Goal: Task Accomplishment & Management: Manage account settings

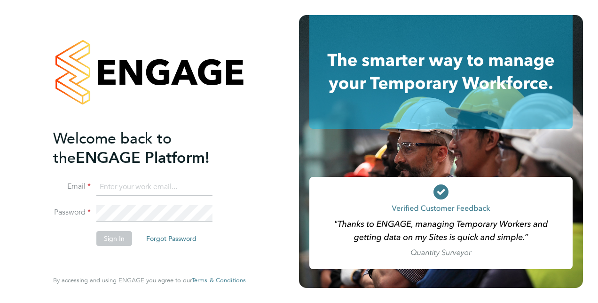
type input "[PERSON_NAME][EMAIL_ADDRESS][PERSON_NAME][DOMAIN_NAME]"
click at [110, 237] on button "Sign In" at bounding box center [114, 238] width 36 height 15
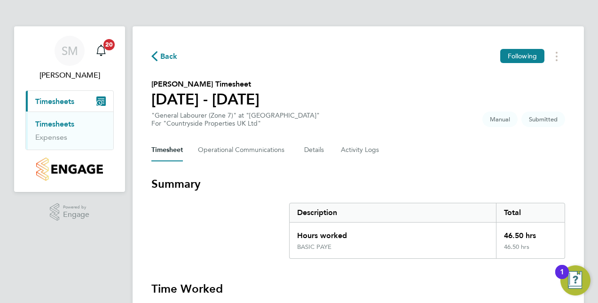
drag, startPoint x: 59, startPoint y: 101, endPoint x: 64, endPoint y: 102, distance: 5.1
click at [59, 100] on span "Timesheets" at bounding box center [54, 101] width 39 height 9
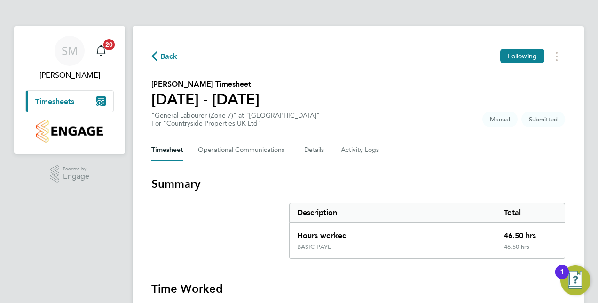
drag, startPoint x: 71, startPoint y: 100, endPoint x: 70, endPoint y: 110, distance: 9.9
click at [71, 100] on span "Timesheets" at bounding box center [54, 101] width 39 height 9
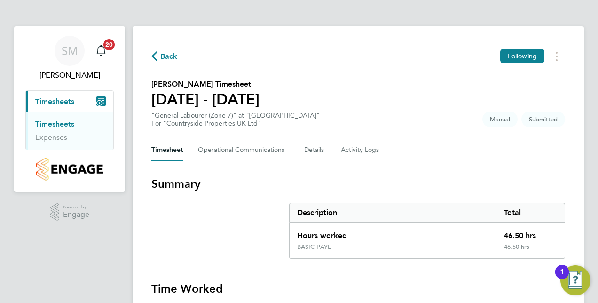
click at [60, 122] on link "Timesheets" at bounding box center [54, 123] width 39 height 9
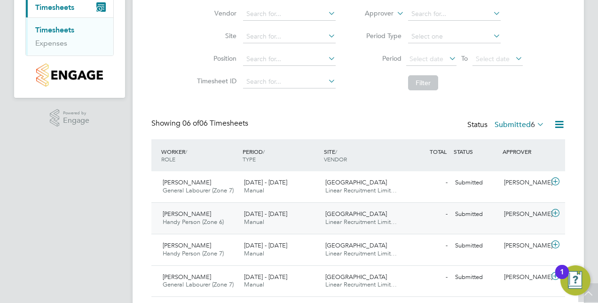
scroll to position [188, 0]
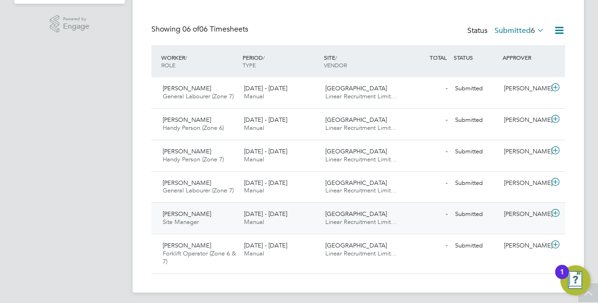
click at [190, 212] on span "Dean Collings" at bounding box center [187, 214] width 48 height 8
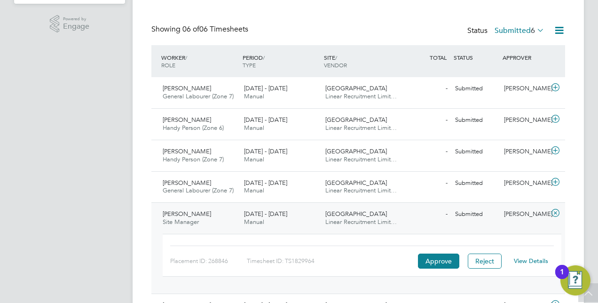
click at [530, 258] on link "View Details" at bounding box center [531, 261] width 34 height 8
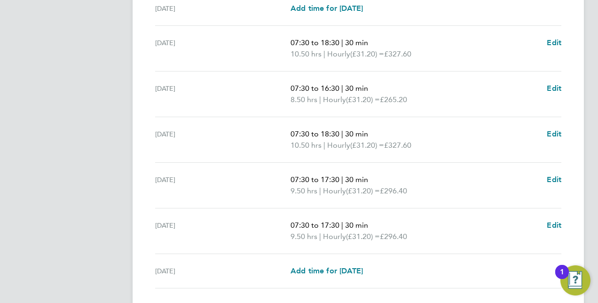
scroll to position [329, 0]
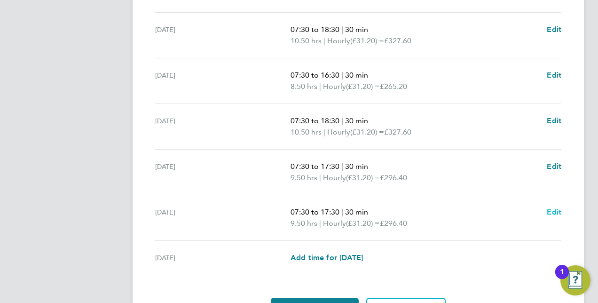
click at [555, 210] on span "Edit" at bounding box center [554, 211] width 15 height 9
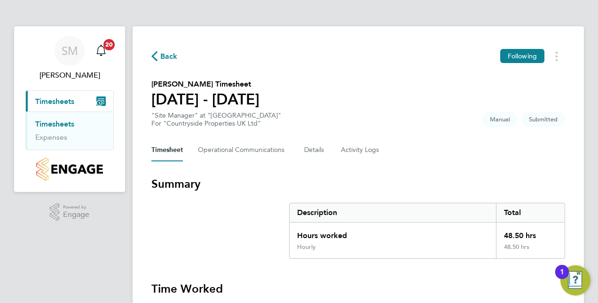
select select "30"
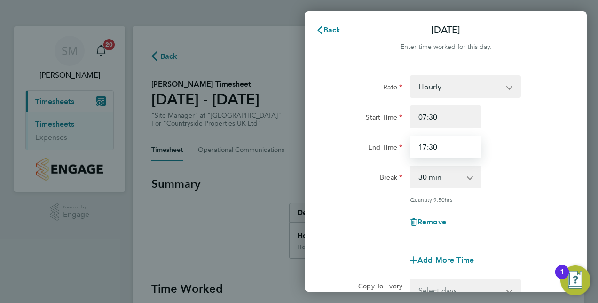
click at [426, 147] on input "17:30" at bounding box center [445, 146] width 71 height 23
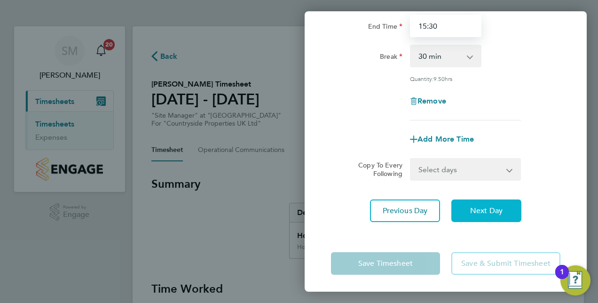
scroll to position [122, 0]
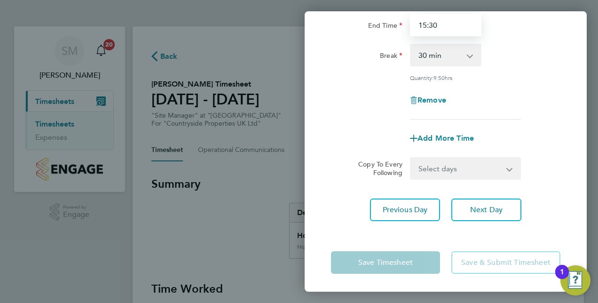
type input "15:30"
click at [408, 263] on app-form-button "Save Timesheet" at bounding box center [388, 262] width 115 height 23
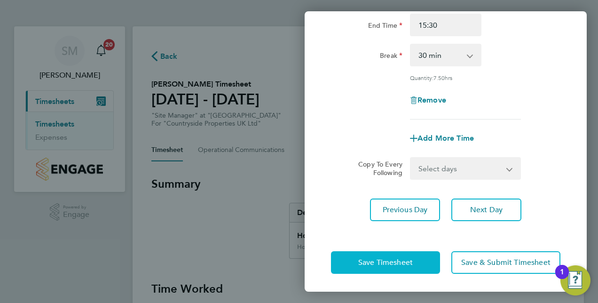
click at [409, 263] on span "Save Timesheet" at bounding box center [385, 262] width 55 height 9
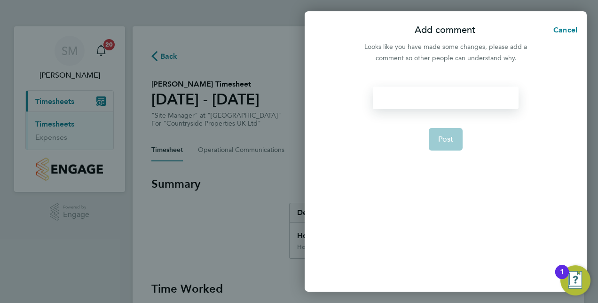
click at [426, 101] on div at bounding box center [445, 97] width 145 height 23
click at [428, 103] on div at bounding box center [445, 97] width 145 height 23
click at [451, 139] on span "Post" at bounding box center [446, 138] width 16 height 9
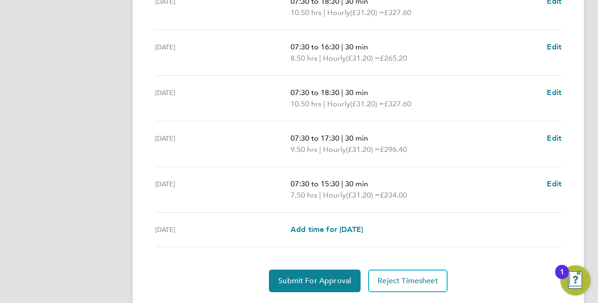
scroll to position [382, 0]
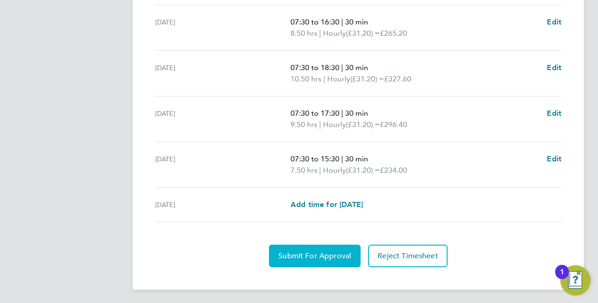
click at [332, 258] on span "Submit For Approval" at bounding box center [314, 255] width 73 height 9
click at [337, 254] on span "Approve Timesheet" at bounding box center [314, 255] width 69 height 9
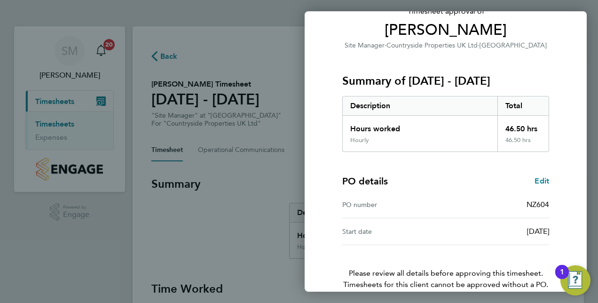
scroll to position [120, 0]
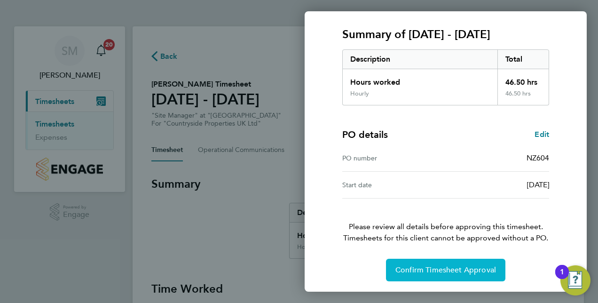
click at [442, 271] on span "Confirm Timesheet Approval" at bounding box center [445, 269] width 101 height 9
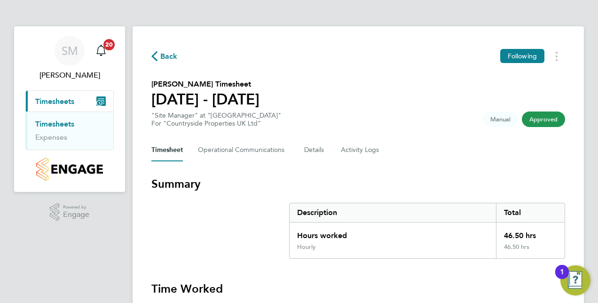
click at [68, 123] on link "Timesheets" at bounding box center [54, 123] width 39 height 9
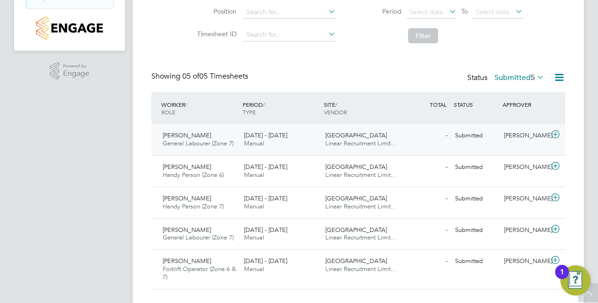
click at [193, 133] on span "Thomas James" at bounding box center [187, 135] width 48 height 8
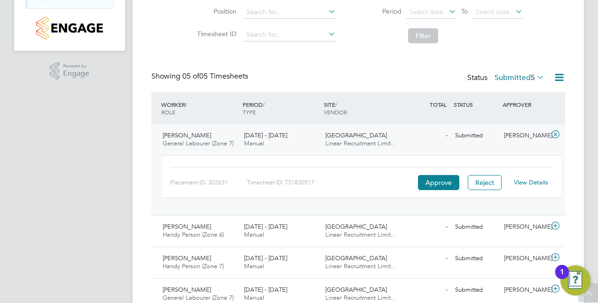
click at [537, 180] on link "View Details" at bounding box center [531, 182] width 34 height 8
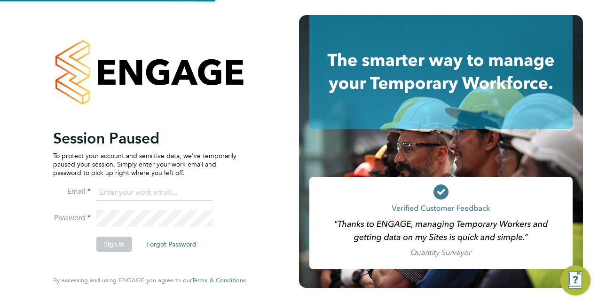
type input "steven.mcintyre@vistry.co.uk"
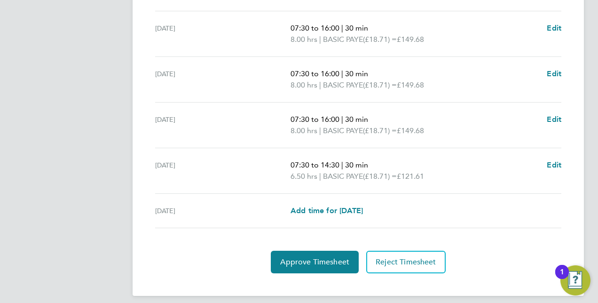
scroll to position [393, 0]
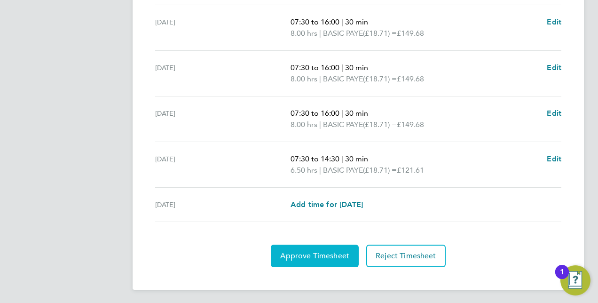
click at [338, 256] on span "Approve Timesheet" at bounding box center [314, 255] width 69 height 9
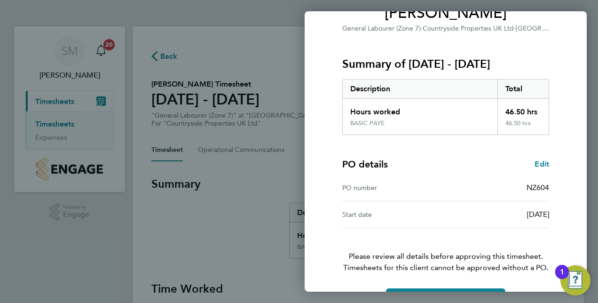
scroll to position [120, 0]
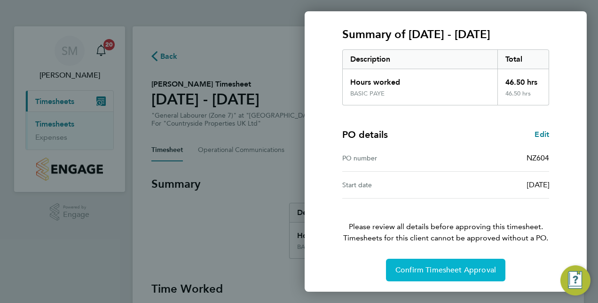
click at [457, 268] on span "Confirm Timesheet Approval" at bounding box center [445, 269] width 101 height 9
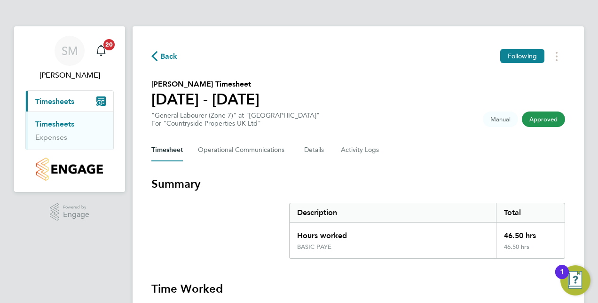
click at [71, 123] on link "Timesheets" at bounding box center [54, 123] width 39 height 9
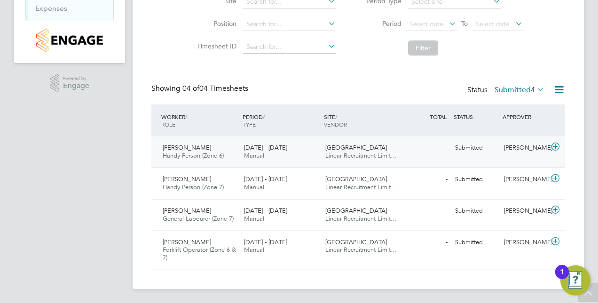
click at [189, 148] on span "Nick Pearson" at bounding box center [187, 147] width 48 height 8
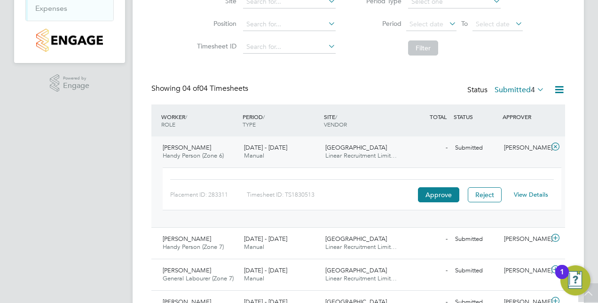
click at [524, 195] on link "View Details" at bounding box center [531, 194] width 34 height 8
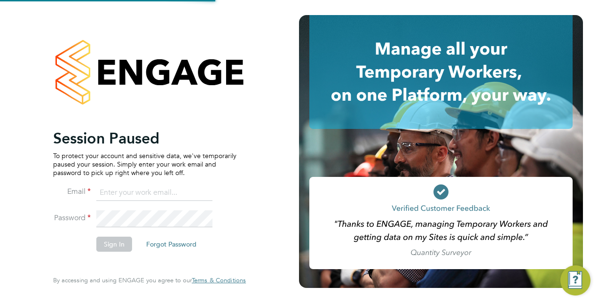
type input "[PERSON_NAME][EMAIL_ADDRESS][PERSON_NAME][DOMAIN_NAME]"
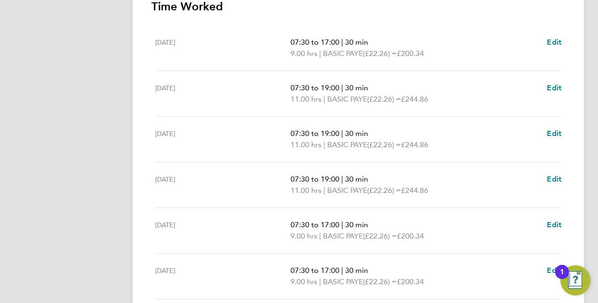
scroll to position [329, 0]
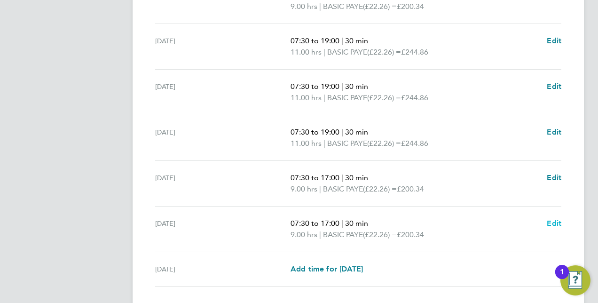
click at [556, 223] on span "Edit" at bounding box center [554, 223] width 15 height 9
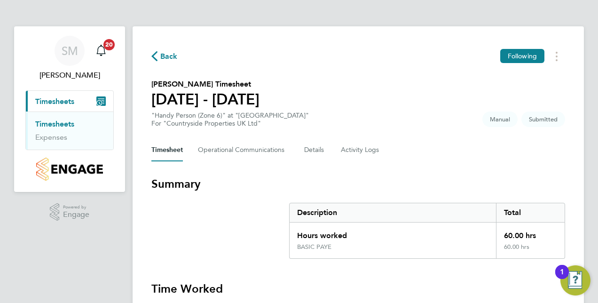
select select "30"
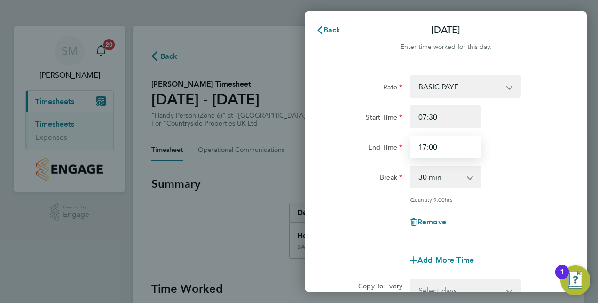
click at [425, 148] on input "17:00" at bounding box center [445, 146] width 71 height 23
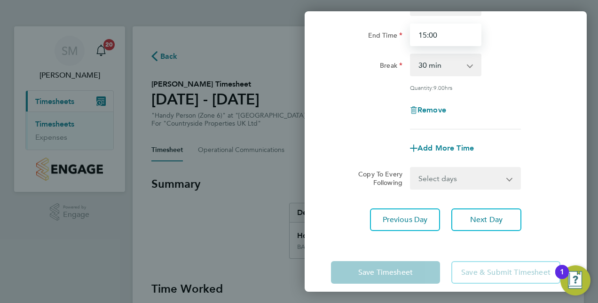
scroll to position [122, 0]
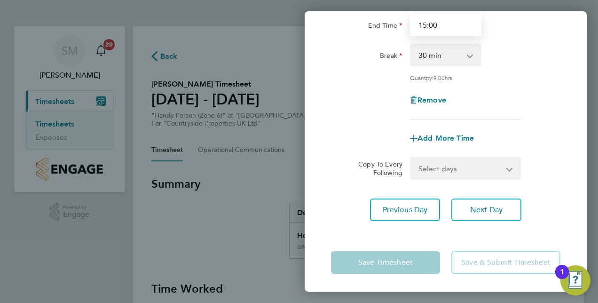
type input "15:00"
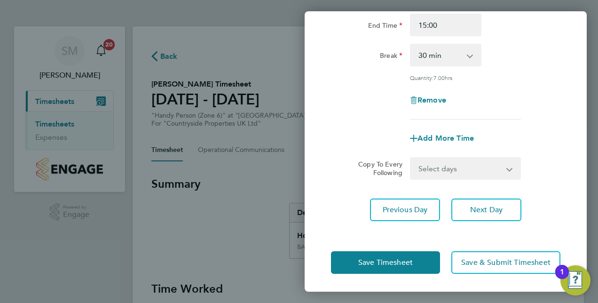
click at [403, 260] on app-form-button "Save Timesheet" at bounding box center [388, 262] width 115 height 23
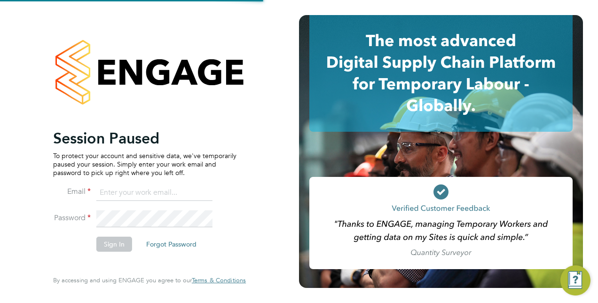
type input "[PERSON_NAME][EMAIL_ADDRESS][PERSON_NAME][DOMAIN_NAME]"
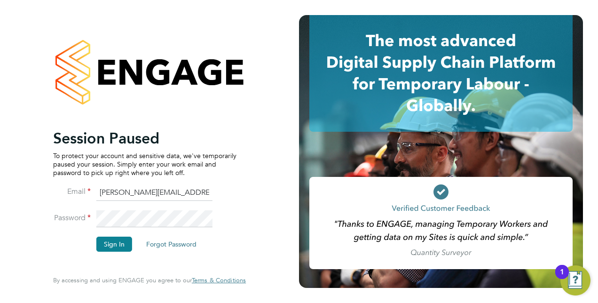
click at [105, 245] on button "Sign In" at bounding box center [114, 243] width 36 height 15
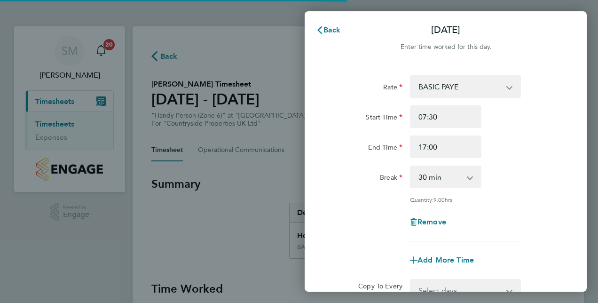
select select "30"
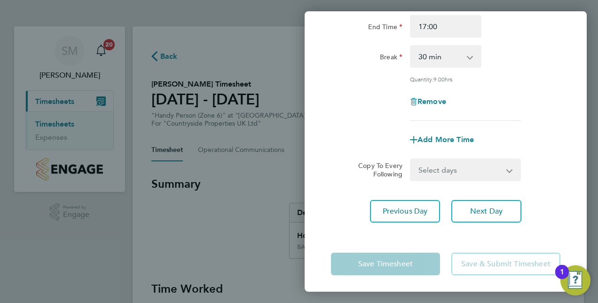
scroll to position [122, 0]
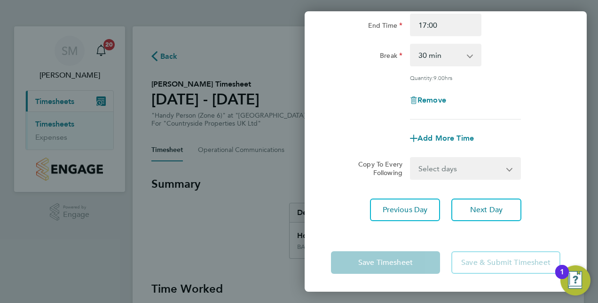
click at [389, 261] on app-form-button "Save Timesheet" at bounding box center [388, 262] width 115 height 23
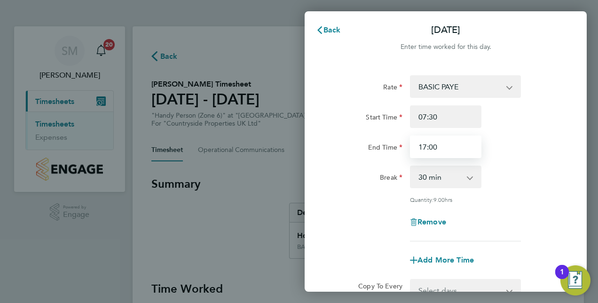
click at [424, 146] on input "17:00" at bounding box center [445, 146] width 71 height 23
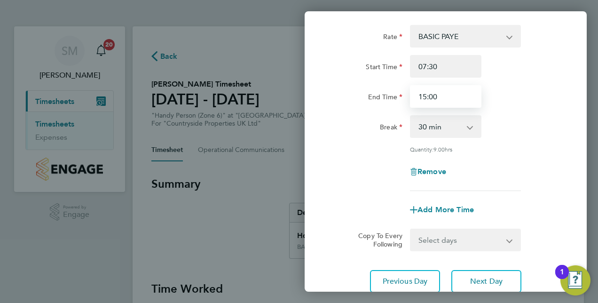
scroll to position [94, 0]
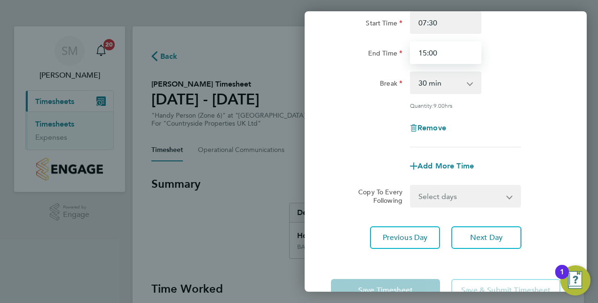
type input "15:00"
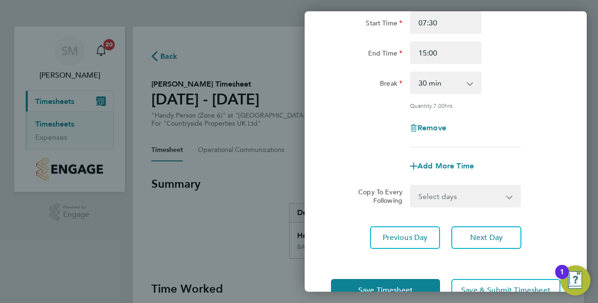
click at [409, 286] on app-form-button "Save Timesheet" at bounding box center [388, 290] width 115 height 23
click at [408, 284] on button "Save Timesheet" at bounding box center [385, 290] width 109 height 23
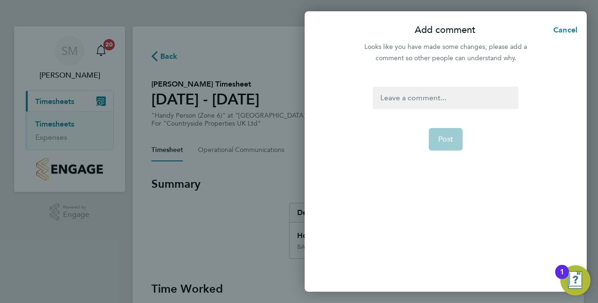
click at [419, 97] on div at bounding box center [445, 97] width 145 height 23
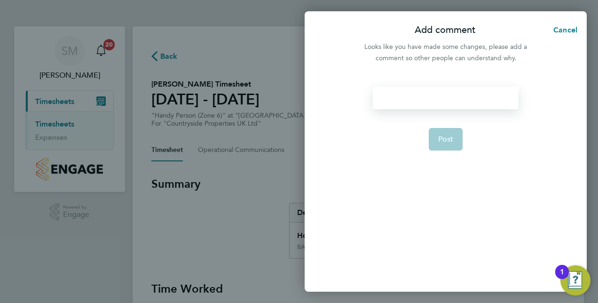
click at [432, 86] on div at bounding box center [445, 97] width 145 height 23
click at [441, 137] on span "Post" at bounding box center [446, 138] width 16 height 9
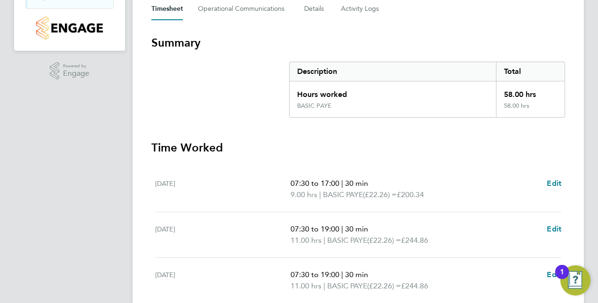
scroll to position [376, 0]
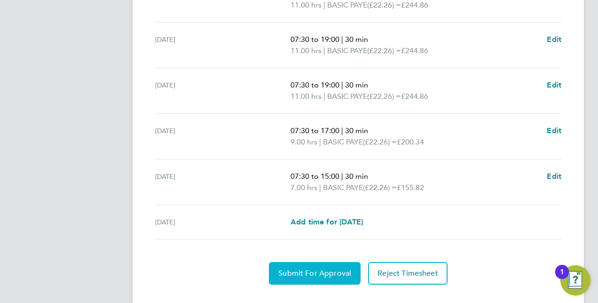
click at [333, 275] on span "Submit For Approval" at bounding box center [314, 272] width 73 height 9
drag, startPoint x: 329, startPoint y: 271, endPoint x: 335, endPoint y: 272, distance: 6.1
click at [329, 272] on span "Approve Timesheet" at bounding box center [314, 272] width 69 height 9
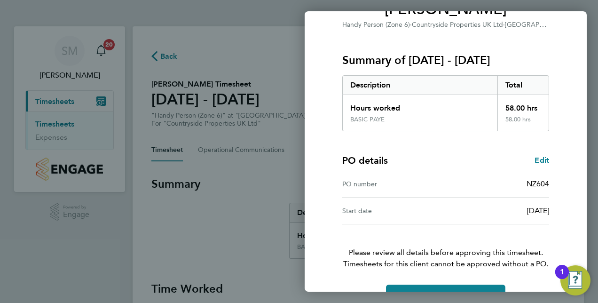
scroll to position [120, 0]
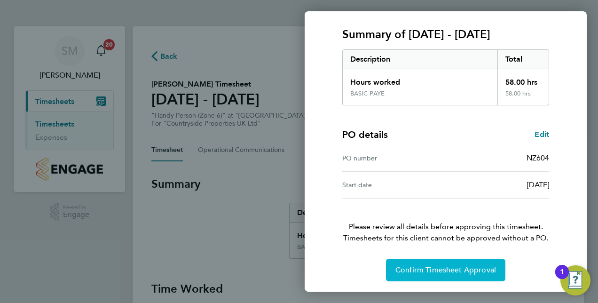
click at [458, 269] on span "Confirm Timesheet Approval" at bounding box center [445, 269] width 101 height 9
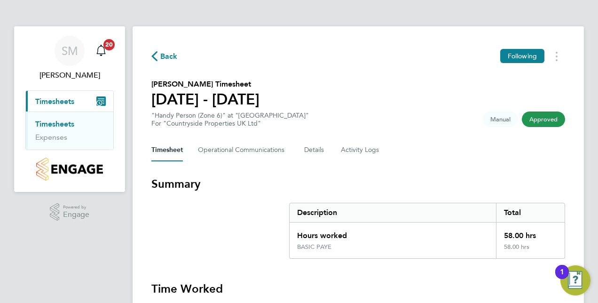
click at [66, 123] on link "Timesheets" at bounding box center [54, 123] width 39 height 9
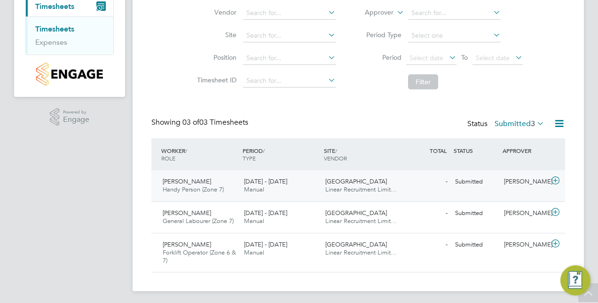
scroll to position [98, 0]
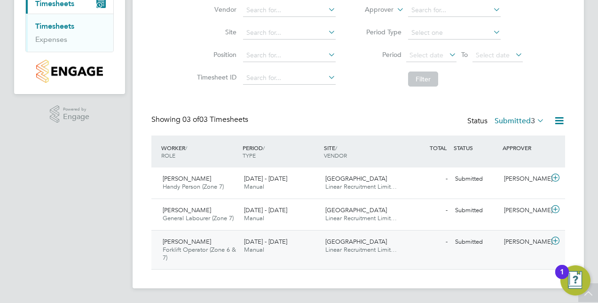
click at [181, 245] on span "Forklift Operator (Zone 6 & 7)" at bounding box center [199, 253] width 73 height 16
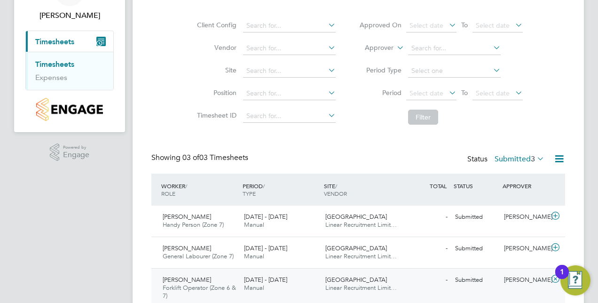
scroll to position [94, 0]
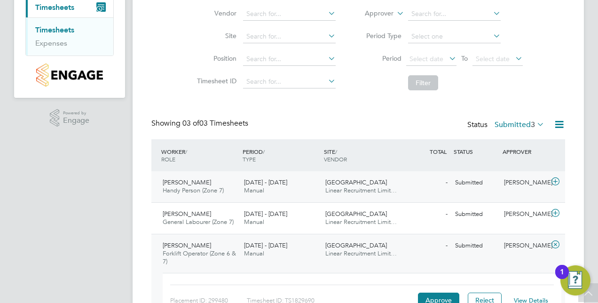
click at [200, 180] on span "Liam O'Wellen" at bounding box center [187, 182] width 48 height 8
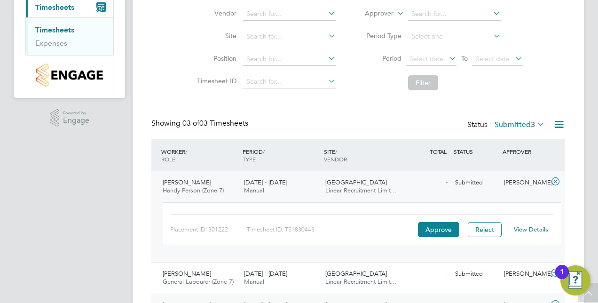
click at [539, 229] on link "View Details" at bounding box center [531, 229] width 34 height 8
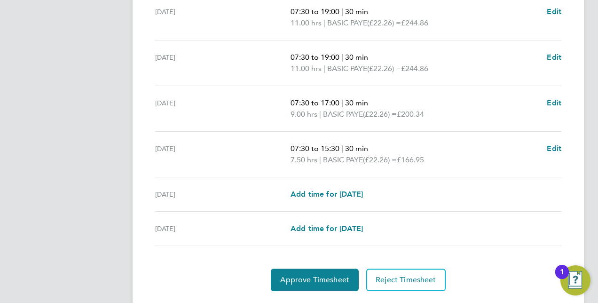
scroll to position [382, 0]
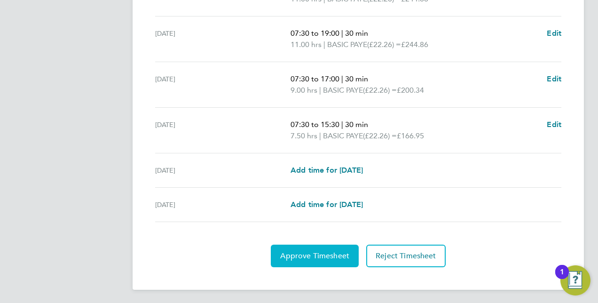
click at [322, 251] on span "Approve Timesheet" at bounding box center [314, 255] width 69 height 9
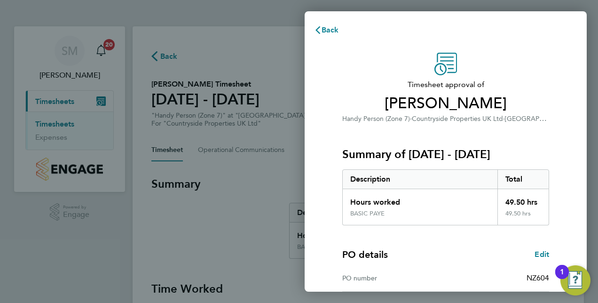
scroll to position [120, 0]
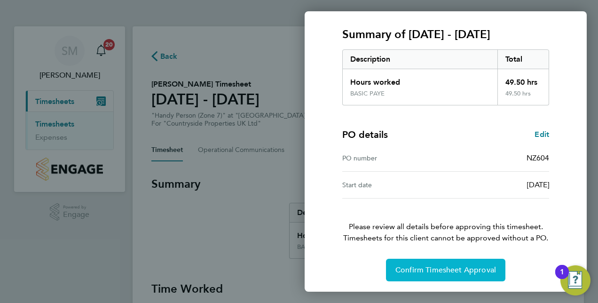
click at [463, 267] on span "Confirm Timesheet Approval" at bounding box center [445, 269] width 101 height 9
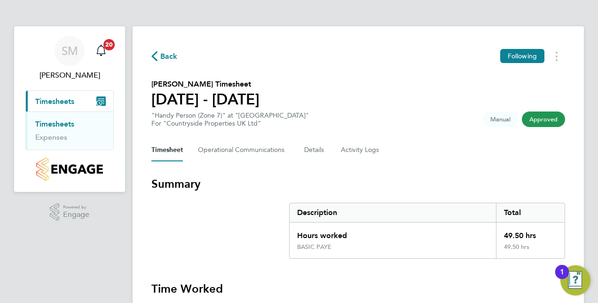
click at [65, 121] on link "Timesheets" at bounding box center [54, 123] width 39 height 9
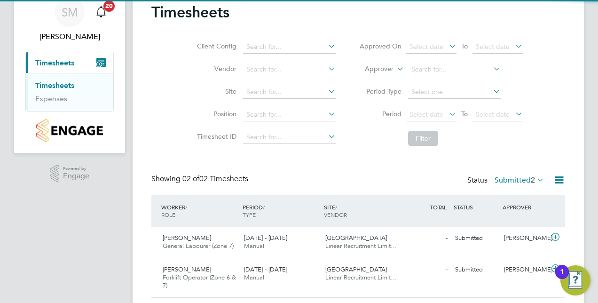
scroll to position [66, 0]
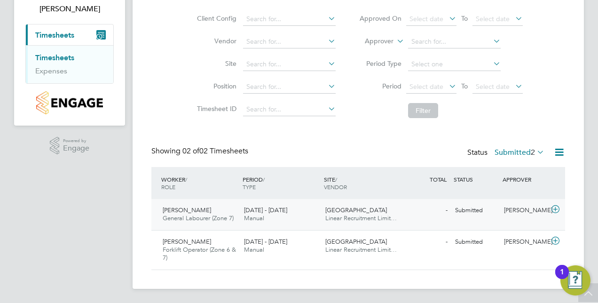
click at [189, 211] on span "David Hewitt" at bounding box center [187, 210] width 48 height 8
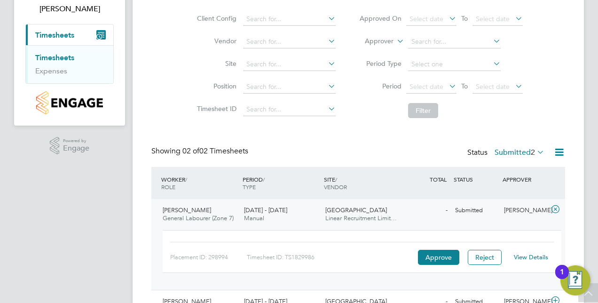
click at [526, 257] on link "View Details" at bounding box center [531, 257] width 34 height 8
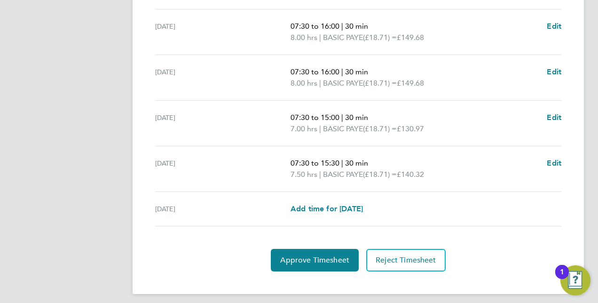
scroll to position [393, 0]
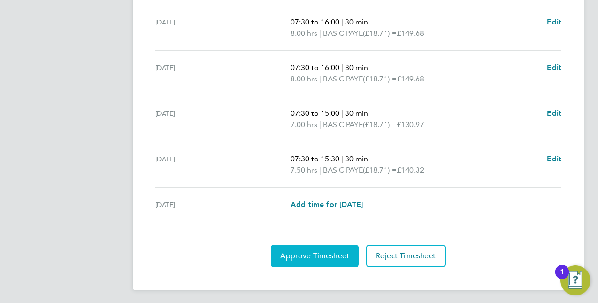
click at [316, 255] on span "Approve Timesheet" at bounding box center [314, 255] width 69 height 9
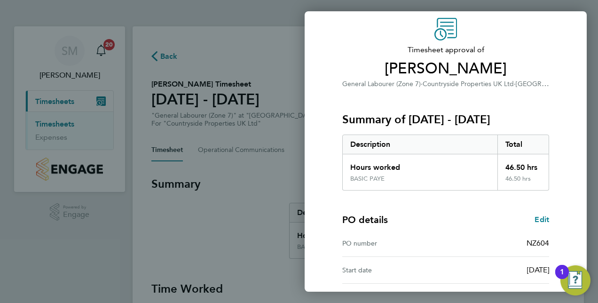
scroll to position [120, 0]
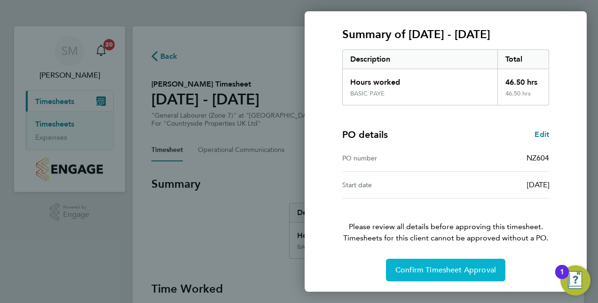
click at [457, 267] on span "Confirm Timesheet Approval" at bounding box center [445, 269] width 101 height 9
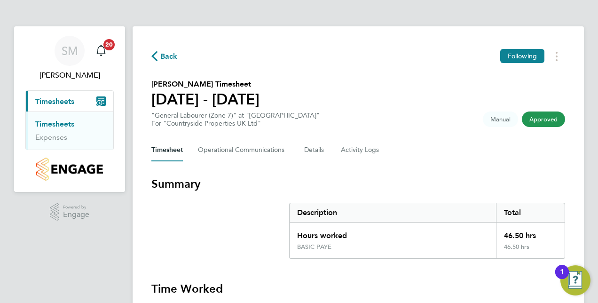
click at [238, 253] on section "Summary Description Total Hours worked 46.50 hrs BASIC PAYE 46.50 hrs" at bounding box center [358, 217] width 414 height 82
click at [60, 124] on link "Timesheets" at bounding box center [54, 123] width 39 height 9
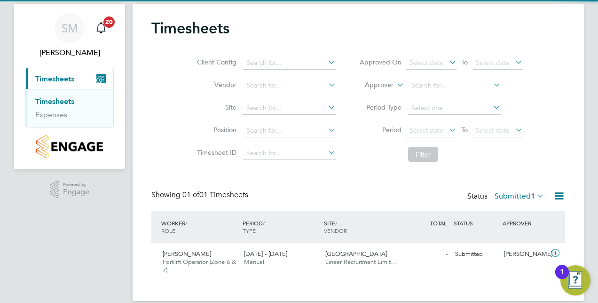
scroll to position [35, 0]
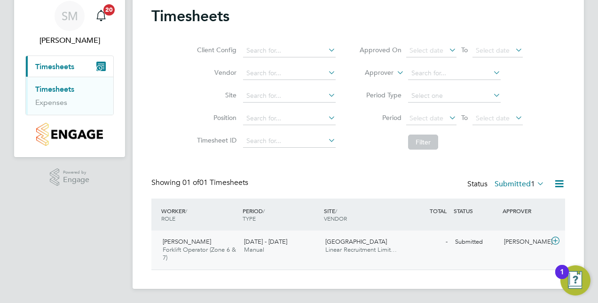
click at [183, 239] on span "[PERSON_NAME]" at bounding box center [187, 241] width 48 height 8
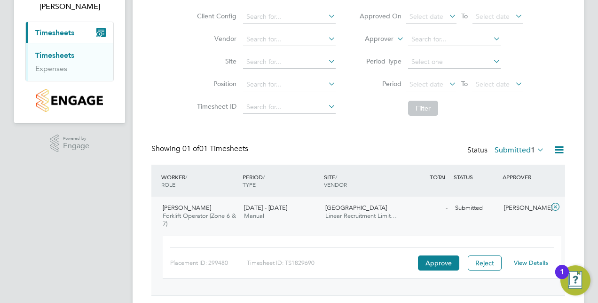
scroll to position [94, 0]
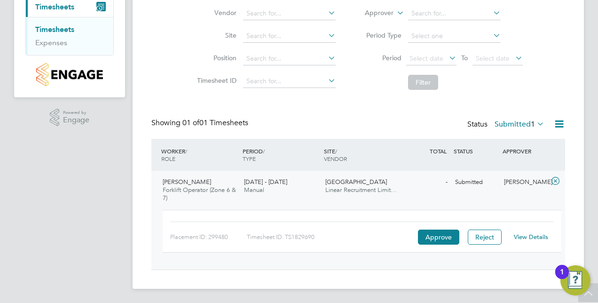
click at [540, 235] on link "View Details" at bounding box center [531, 237] width 34 height 8
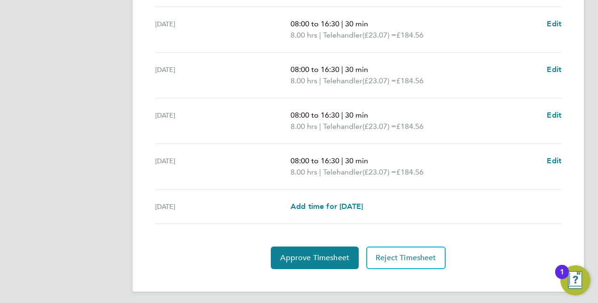
scroll to position [393, 0]
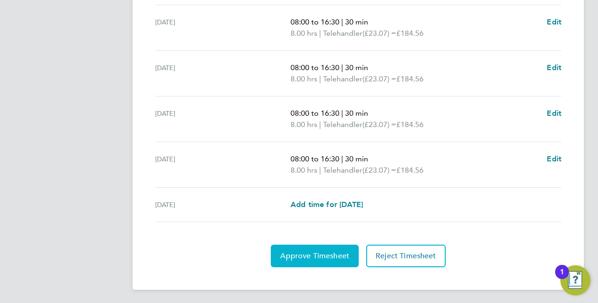
click at [306, 258] on span "Approve Timesheet" at bounding box center [314, 255] width 69 height 9
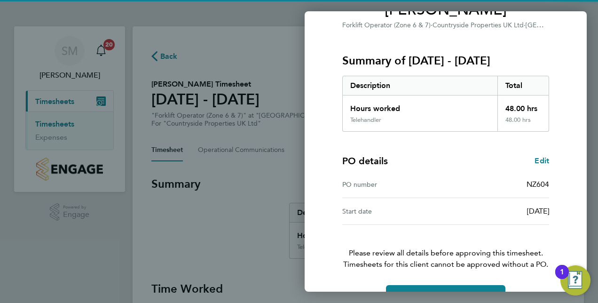
scroll to position [120, 0]
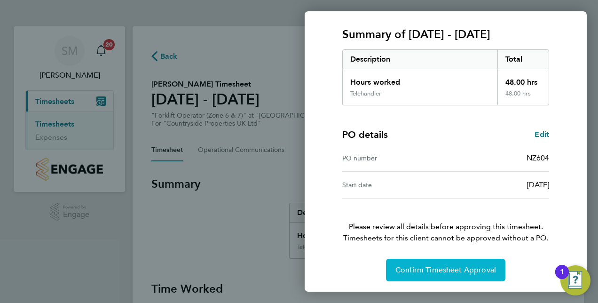
click at [453, 268] on span "Confirm Timesheet Approval" at bounding box center [445, 269] width 101 height 9
